Goal: Transaction & Acquisition: Book appointment/travel/reservation

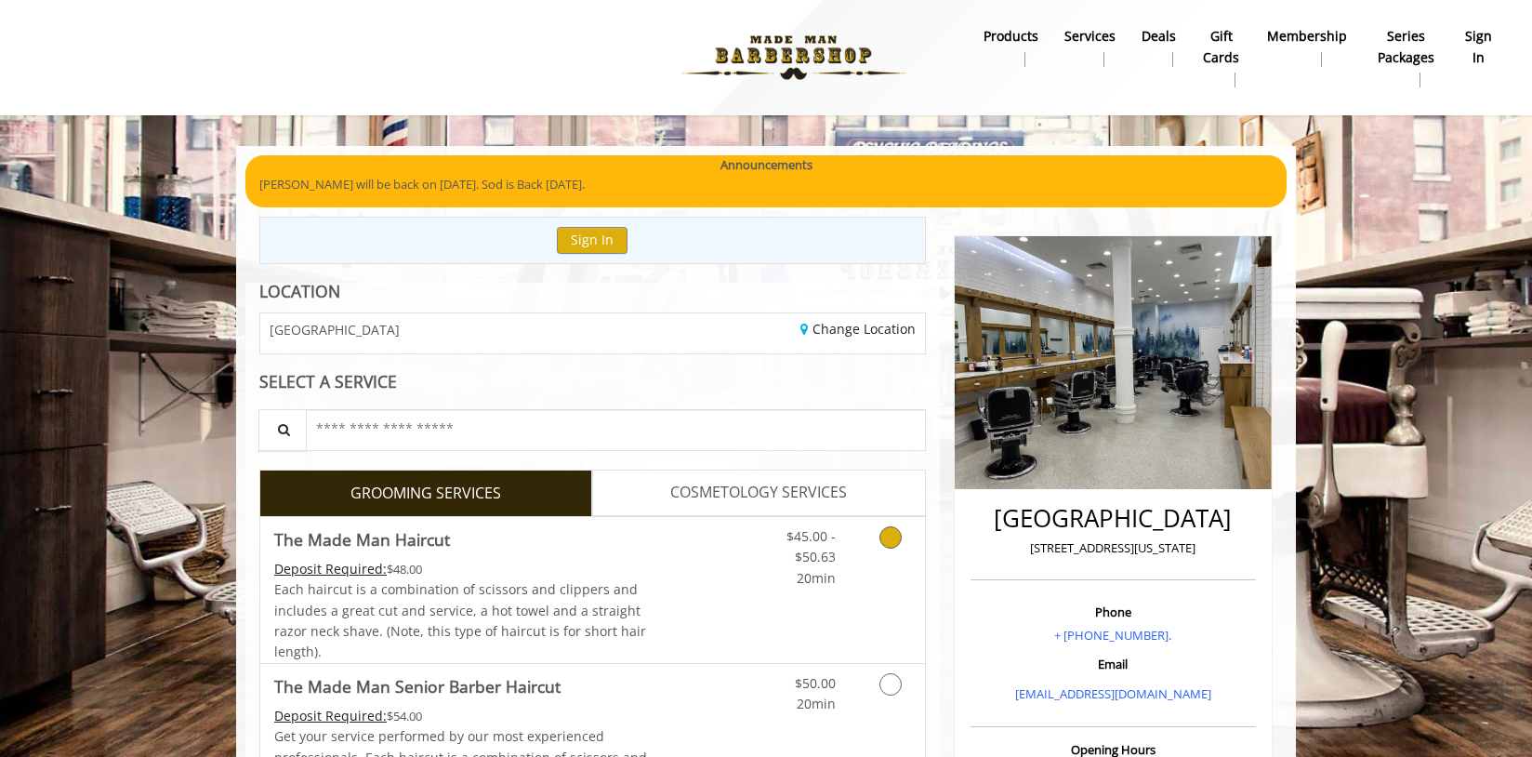
click at [735, 628] on link "Discounted Price" at bounding box center [703, 590] width 111 height 146
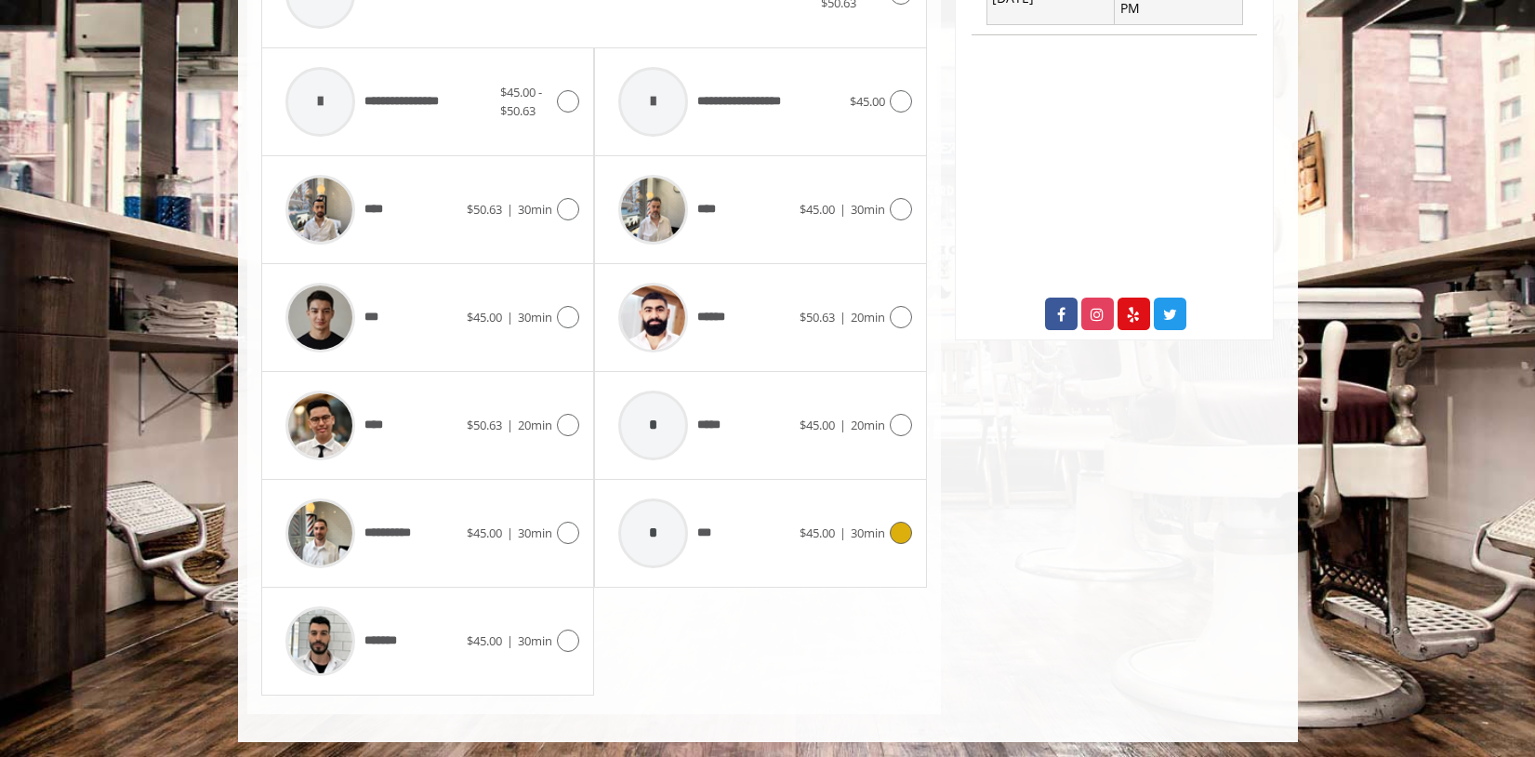
scroll to position [879, 0]
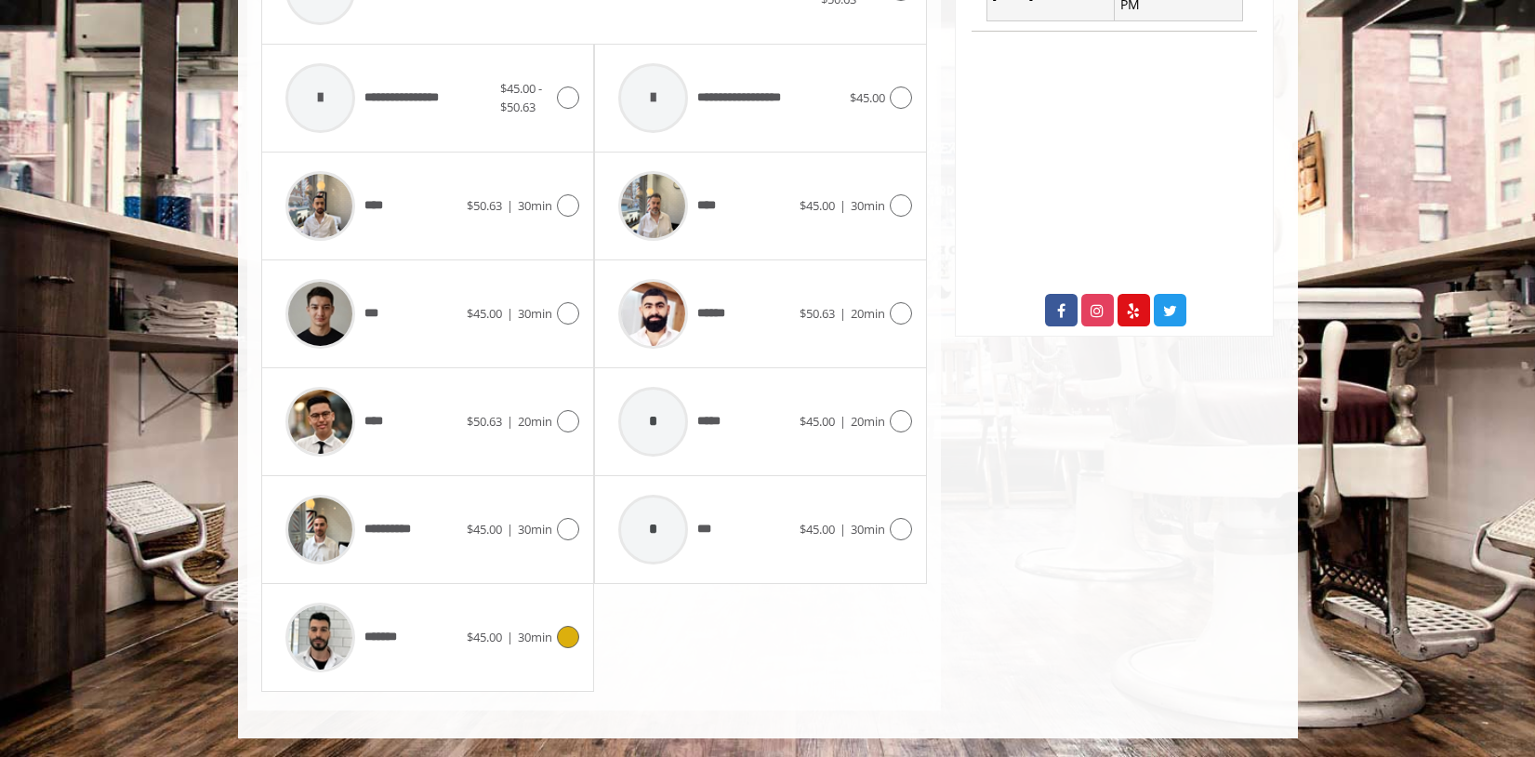
click at [494, 646] on span "$45.00 | 30min" at bounding box center [510, 637] width 86 height 20
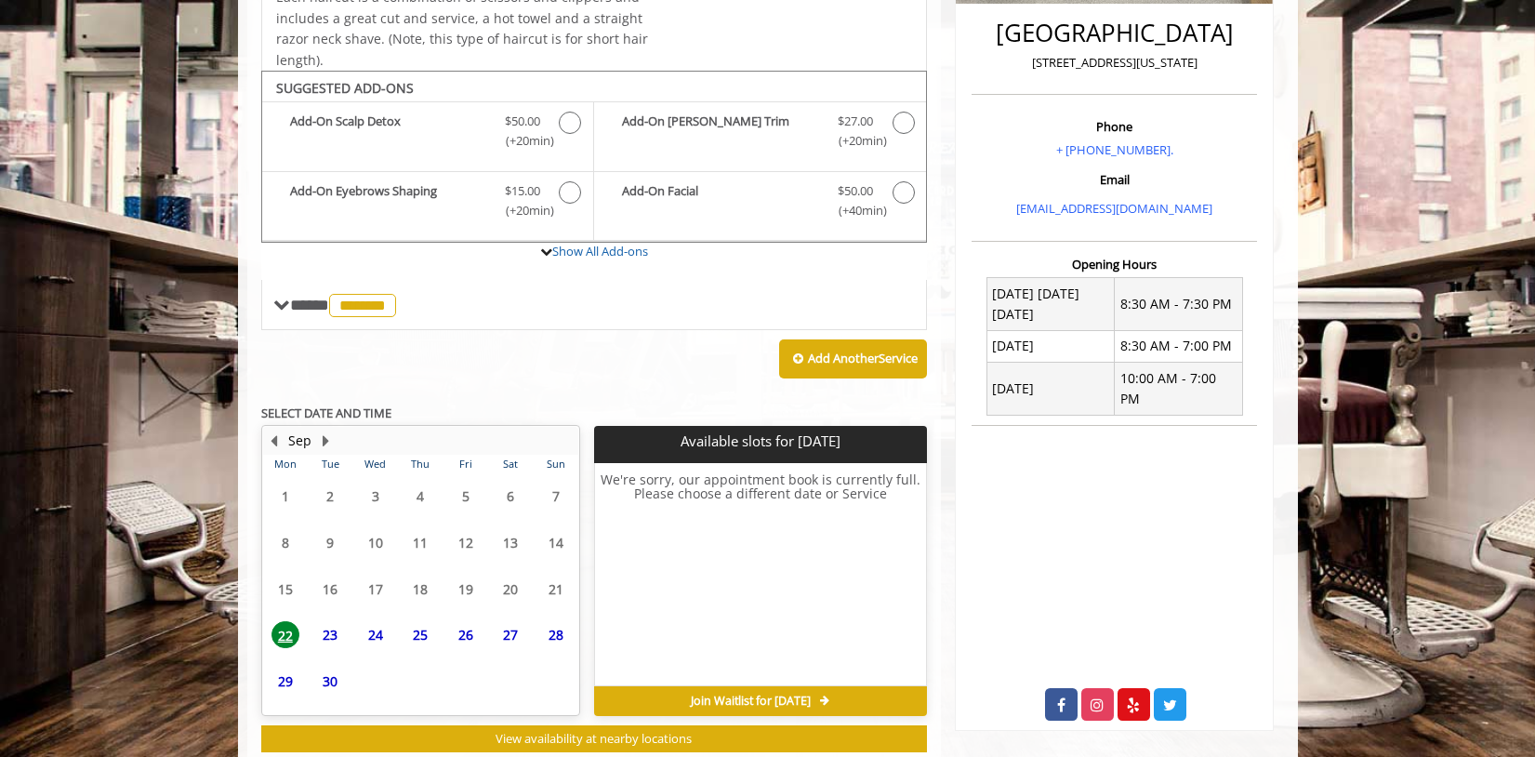
scroll to position [536, 0]
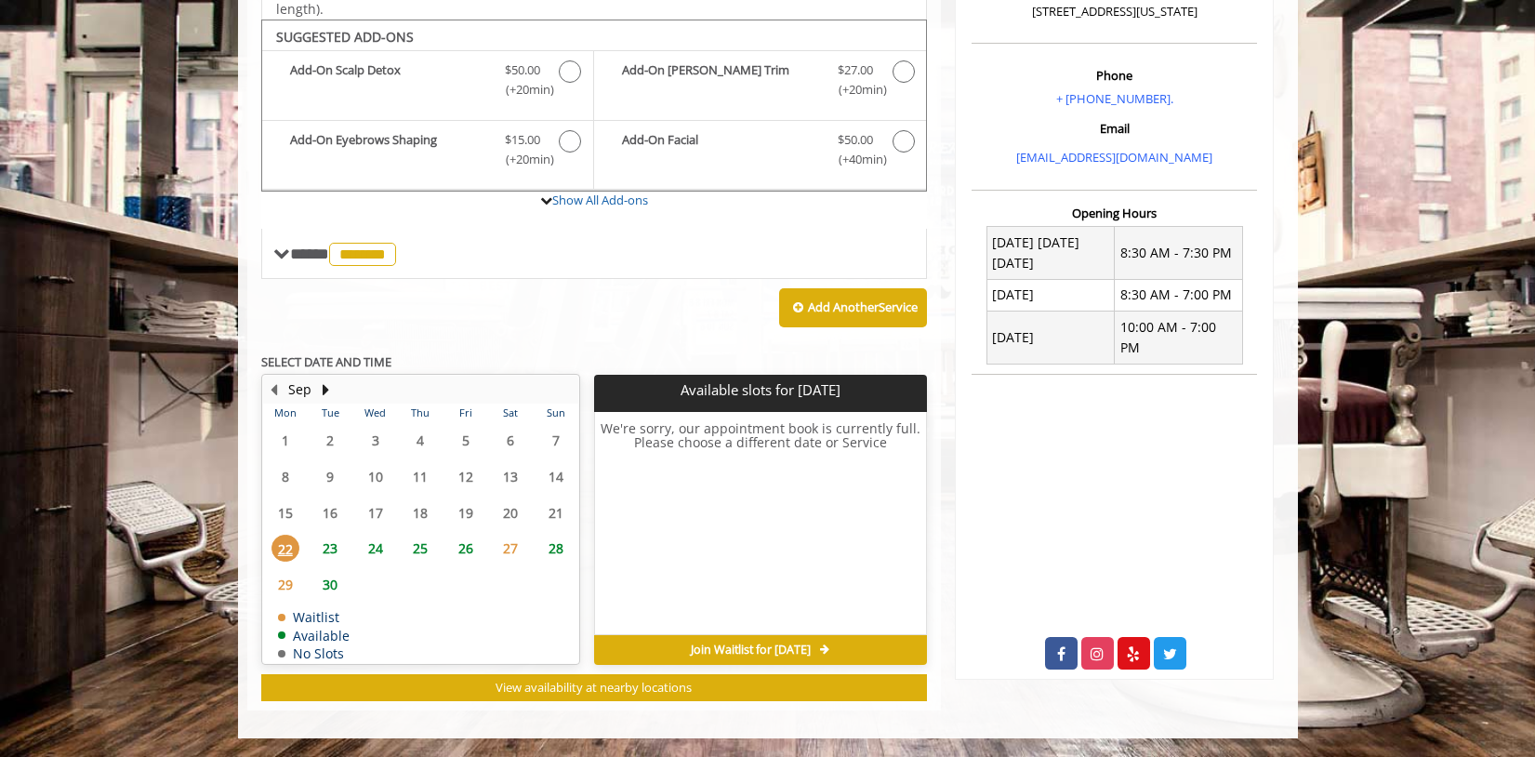
click at [284, 547] on span "22" at bounding box center [285, 547] width 28 height 27
click at [336, 547] on span "23" at bounding box center [330, 547] width 28 height 27
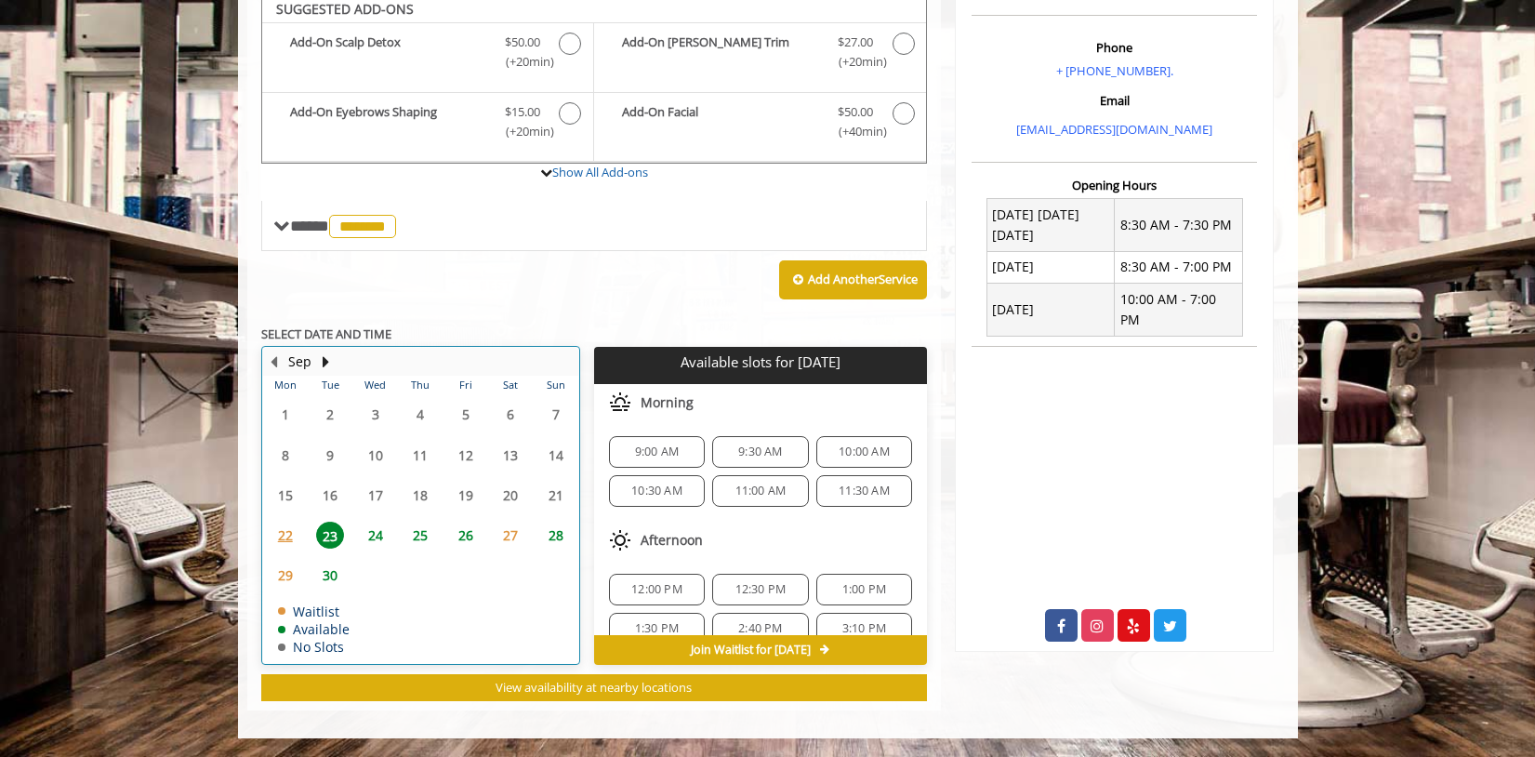
click at [281, 548] on td "22" at bounding box center [285, 535] width 45 height 40
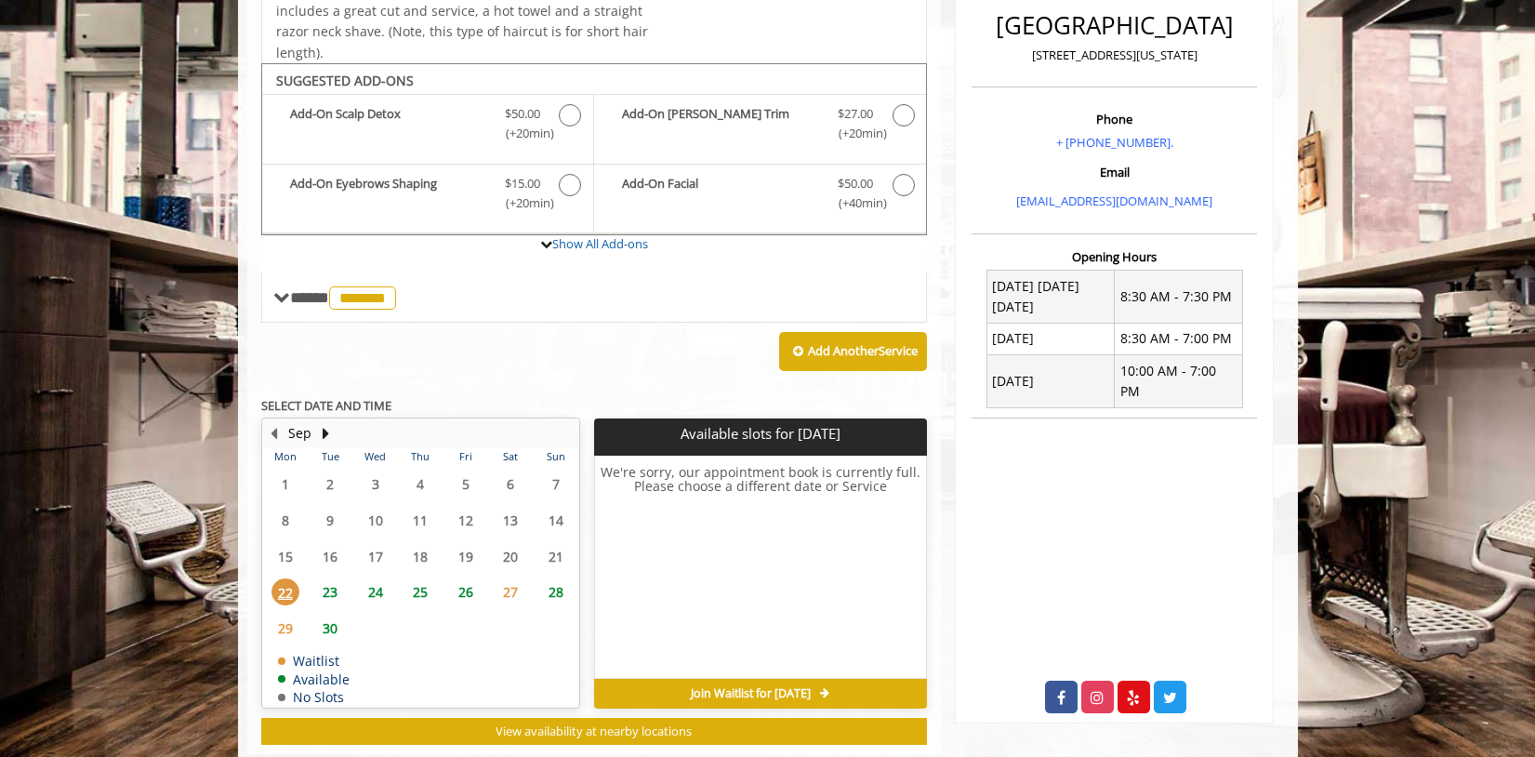
scroll to position [478, 0]
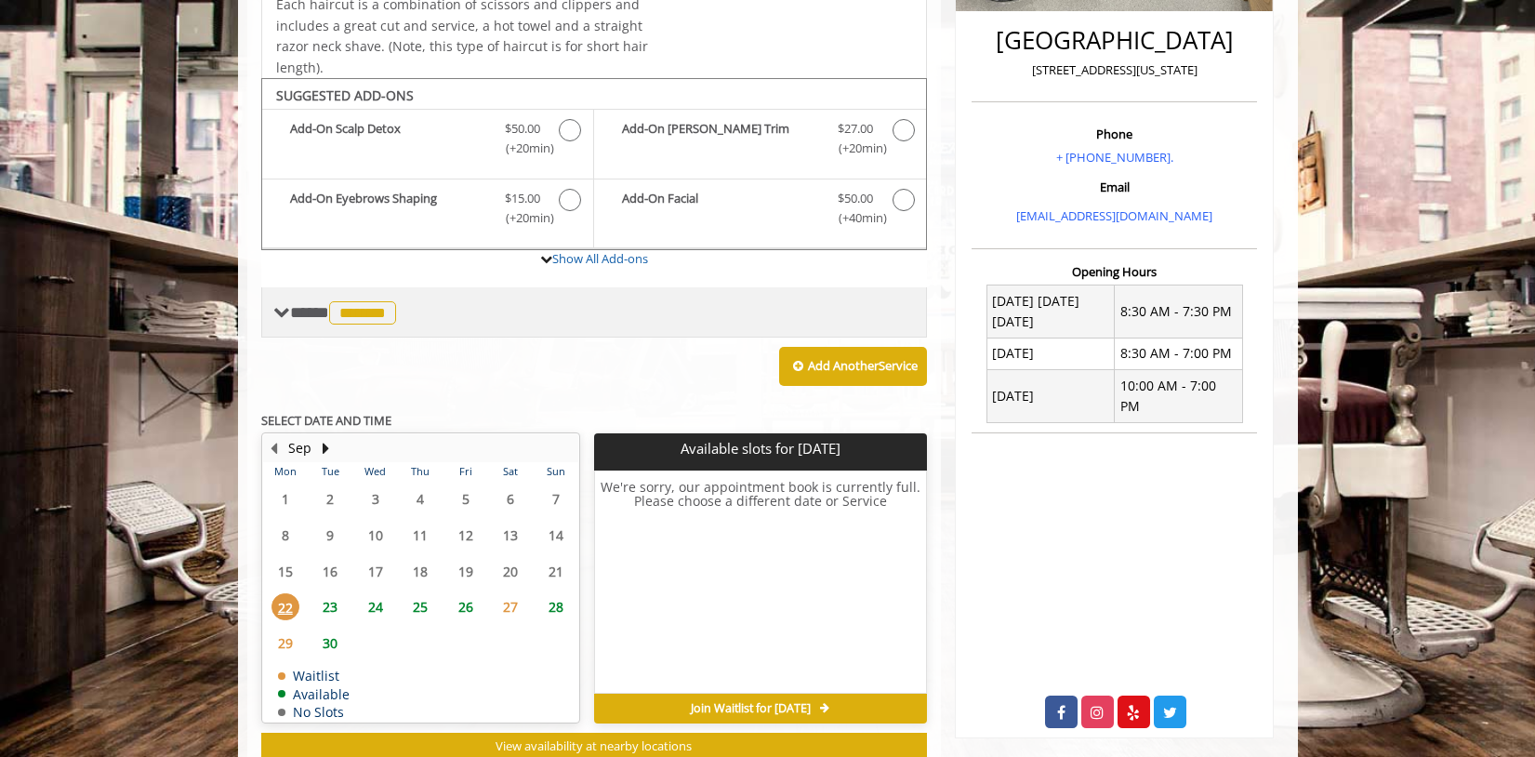
click at [390, 312] on span "*******" at bounding box center [362, 312] width 67 height 23
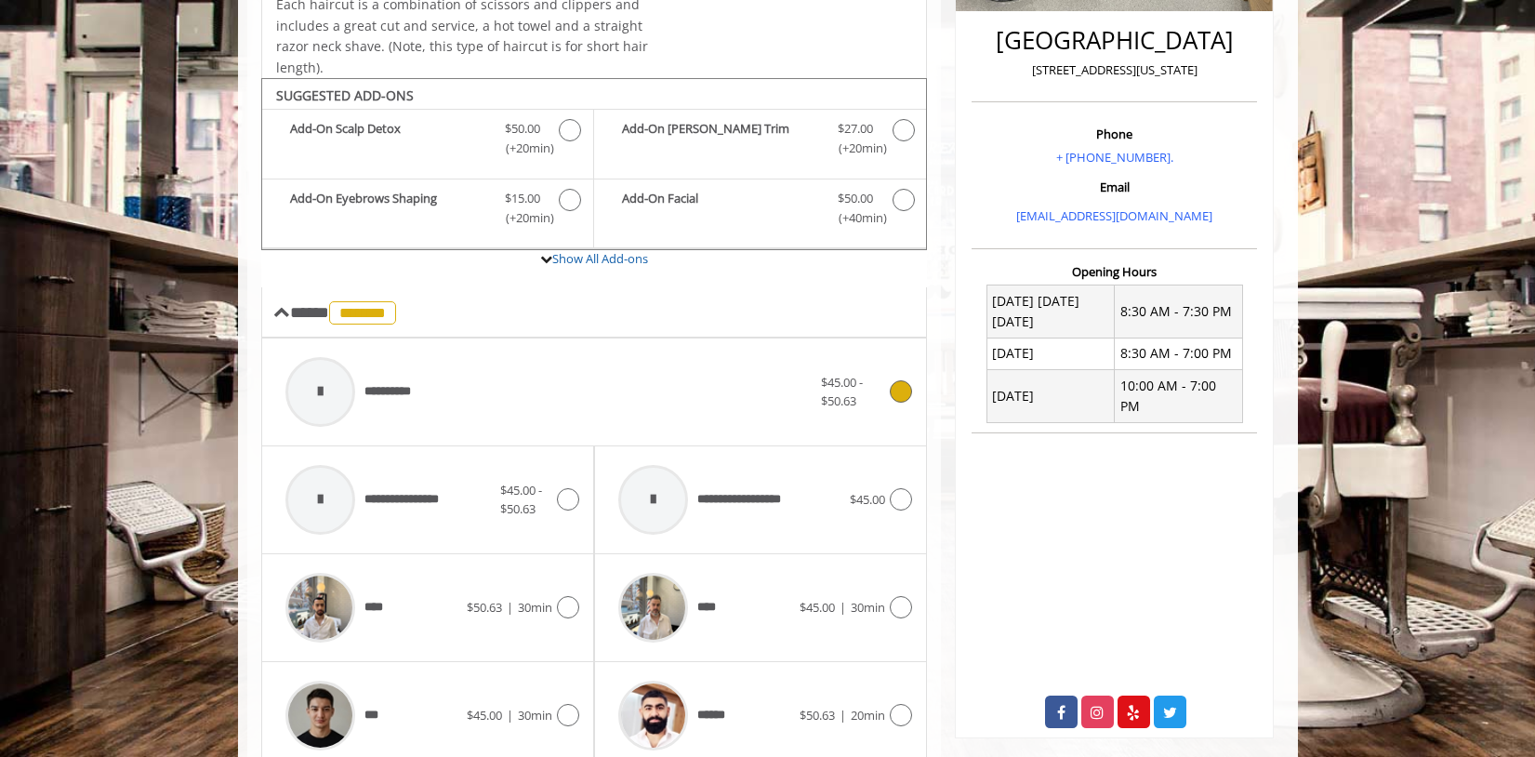
click at [406, 382] on span "**********" at bounding box center [395, 392] width 63 height 20
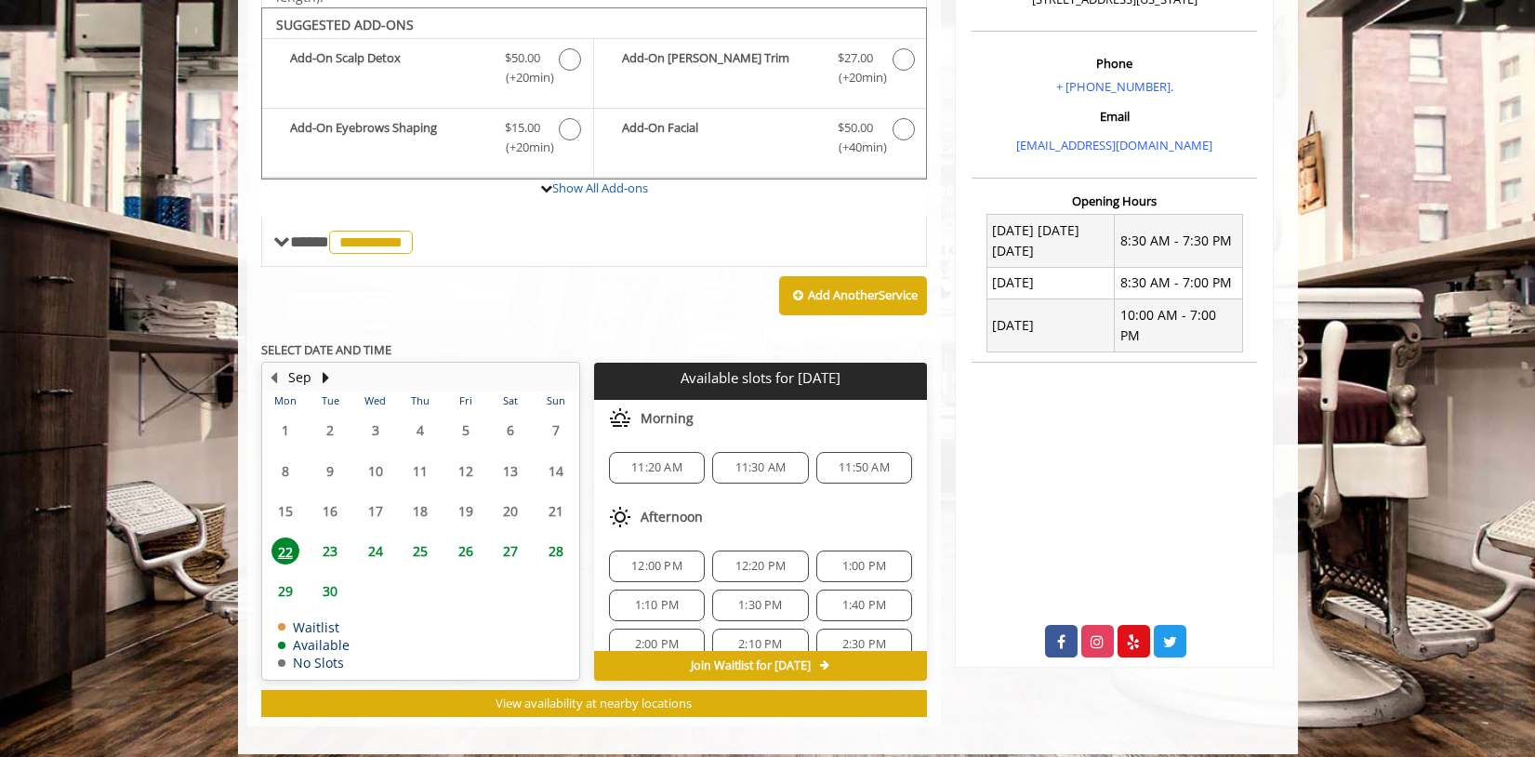
scroll to position [557, 0]
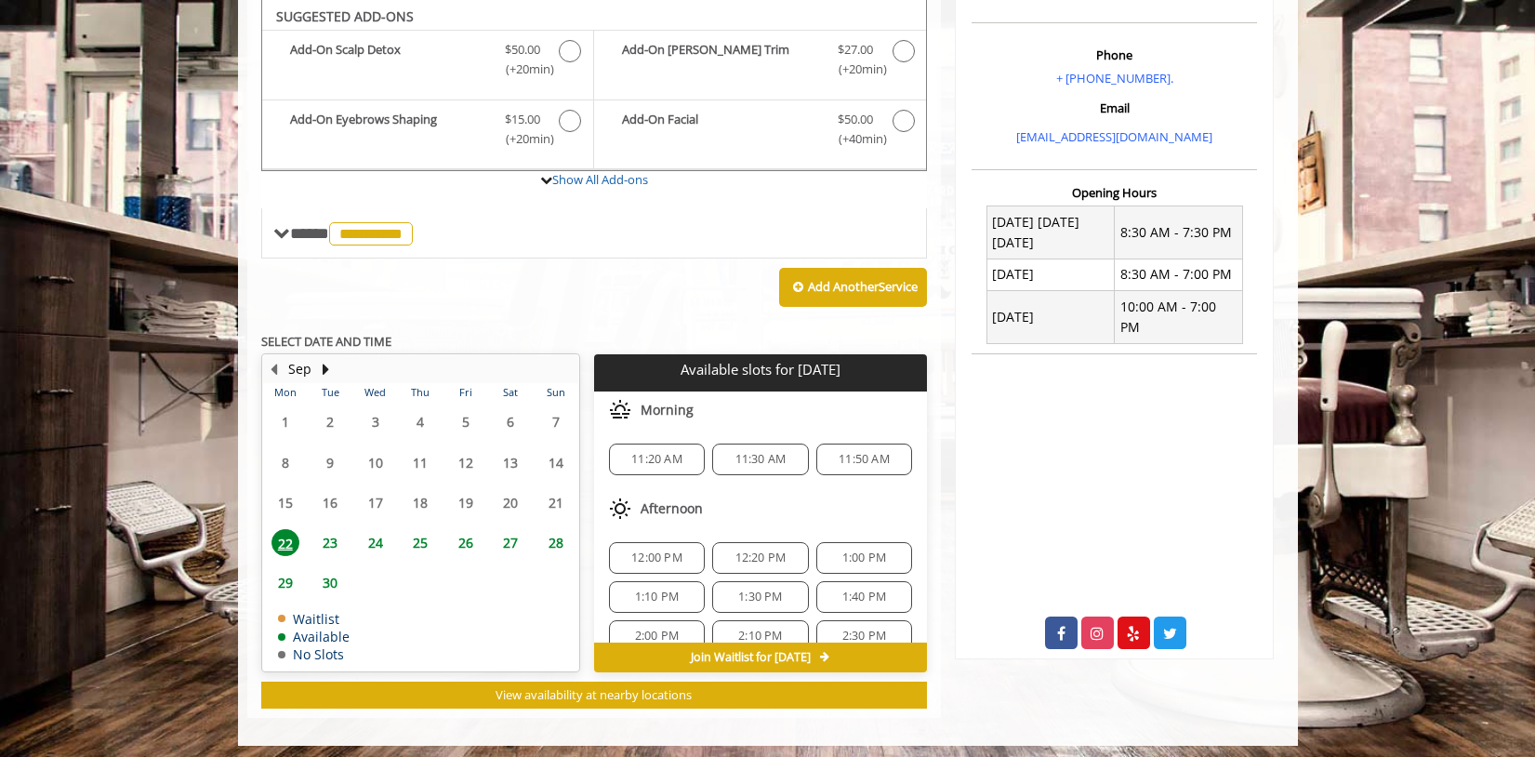
click at [674, 303] on div "Add Another Service" at bounding box center [594, 287] width 666 height 58
